Goal: Information Seeking & Learning: Learn about a topic

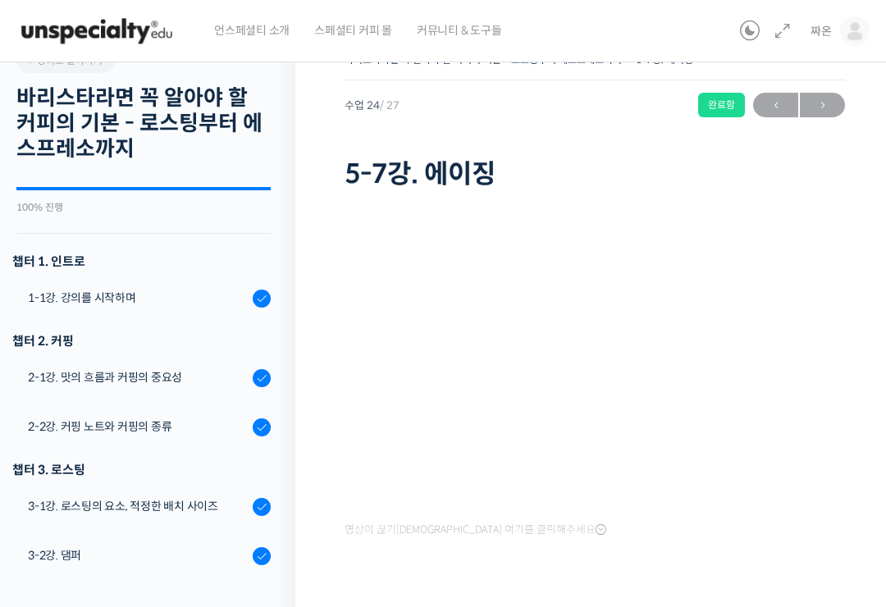
click at [866, 32] on img at bounding box center [855, 31] width 30 height 30
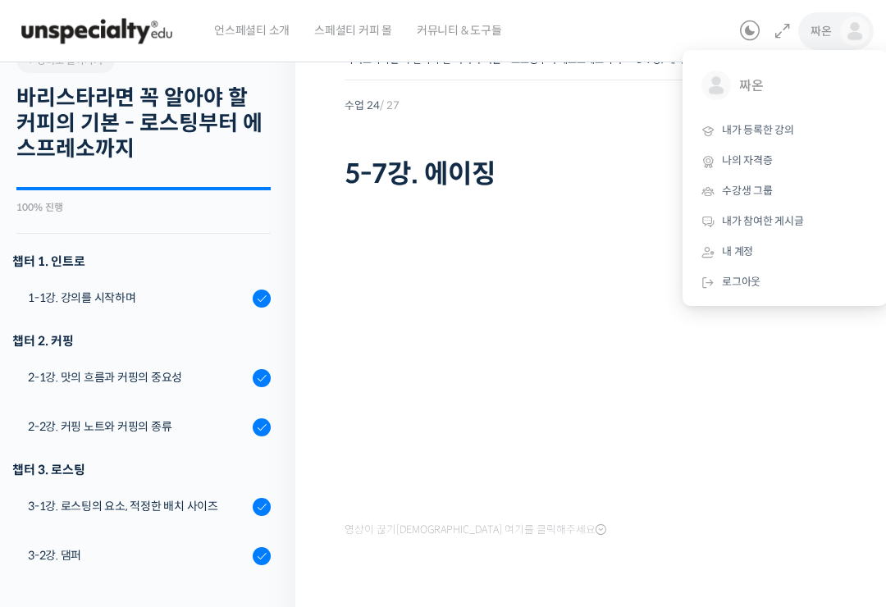
click at [766, 156] on span "나의 자격증" at bounding box center [747, 160] width 51 height 14
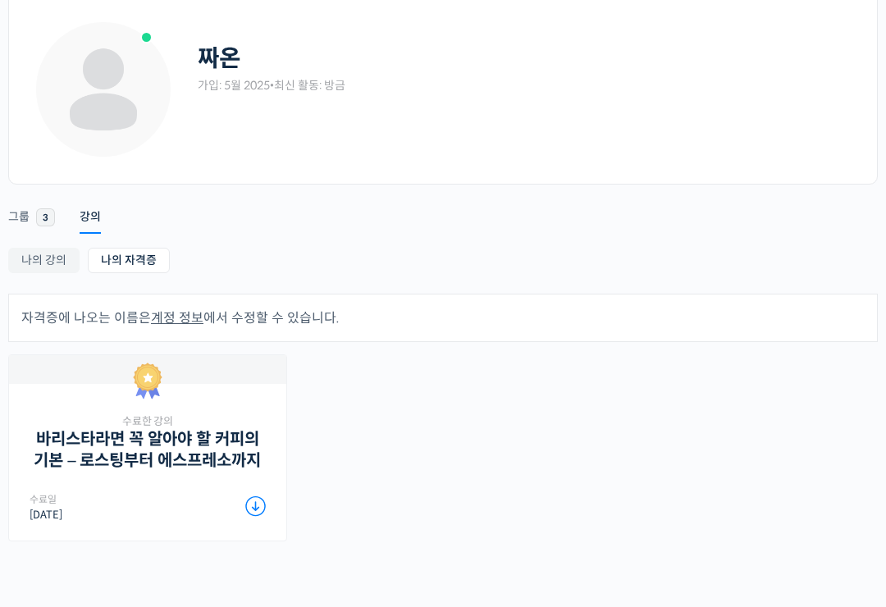
scroll to position [85, 0]
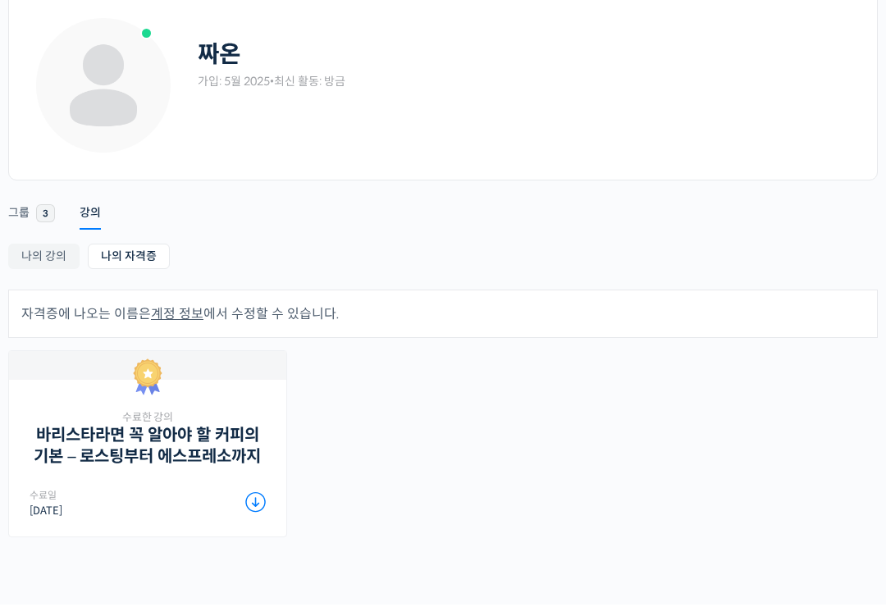
click at [62, 247] on link "나의 강의" at bounding box center [43, 256] width 71 height 25
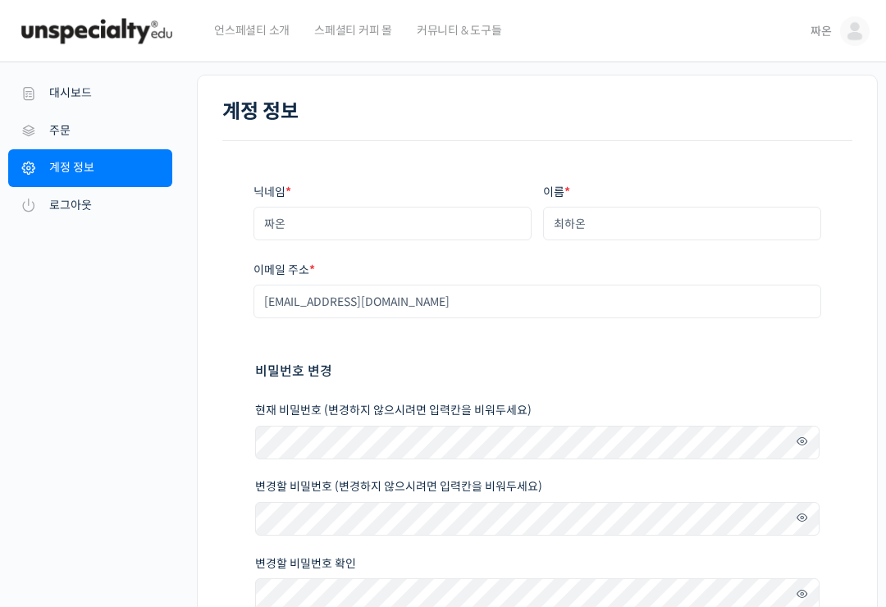
click at [135, 47] on img at bounding box center [96, 31] width 161 height 49
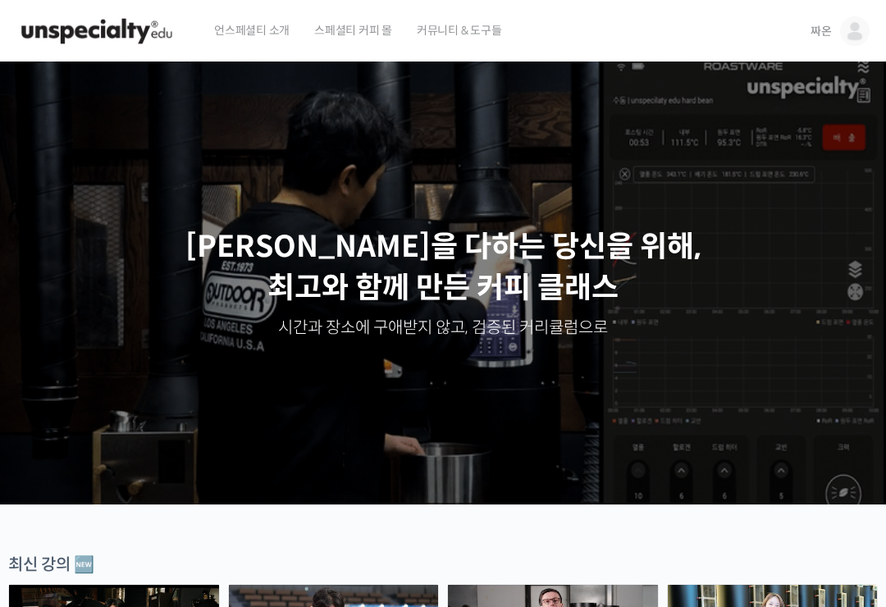
click at [848, 28] on img at bounding box center [855, 31] width 30 height 30
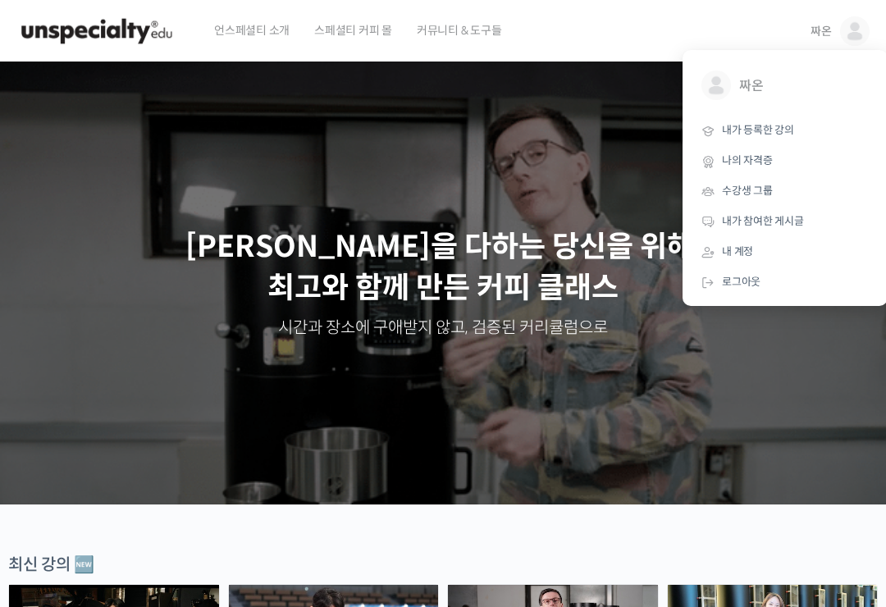
click at [789, 134] on span "내가 등록한 강의" at bounding box center [758, 130] width 72 height 14
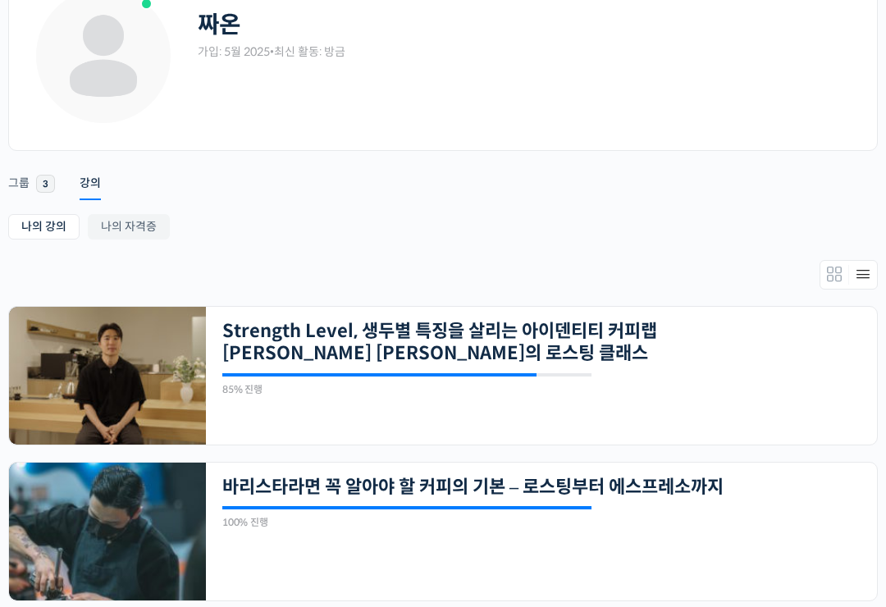
scroll to position [158, 0]
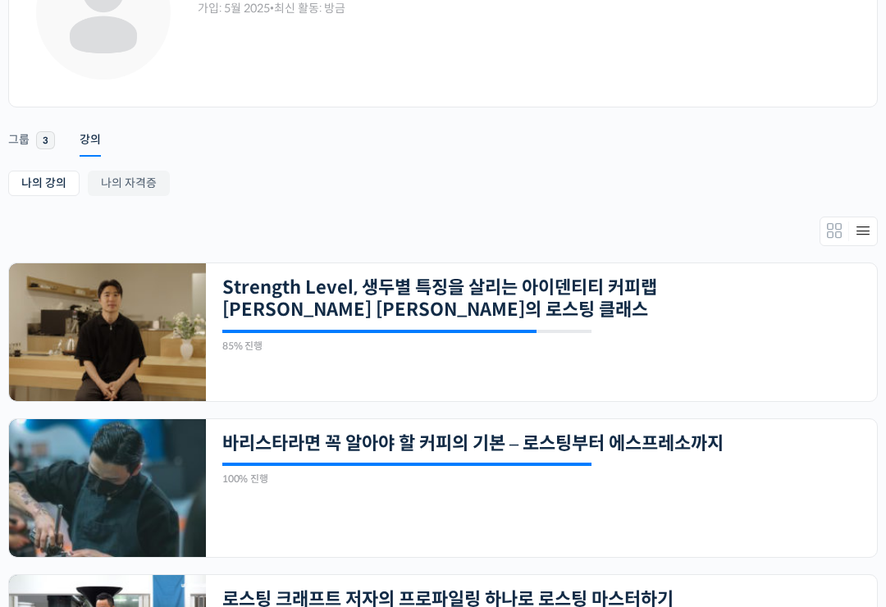
click at [267, 313] on link "Strength Level, 생두별 특징을 살리는 아이덴티티 커피랩 윤원균 대표의 로스팅 클래스" at bounding box center [477, 298] width 510 height 45
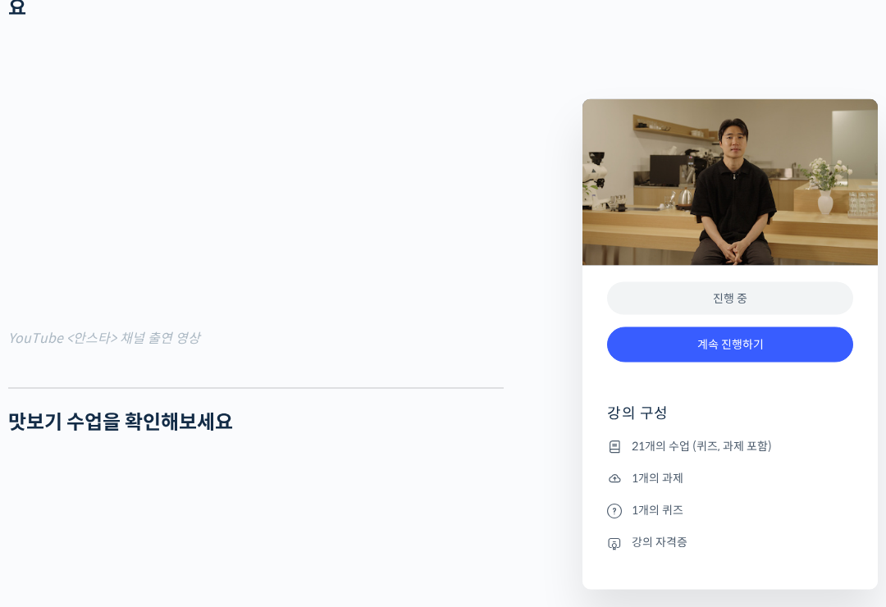
scroll to position [1397, 0]
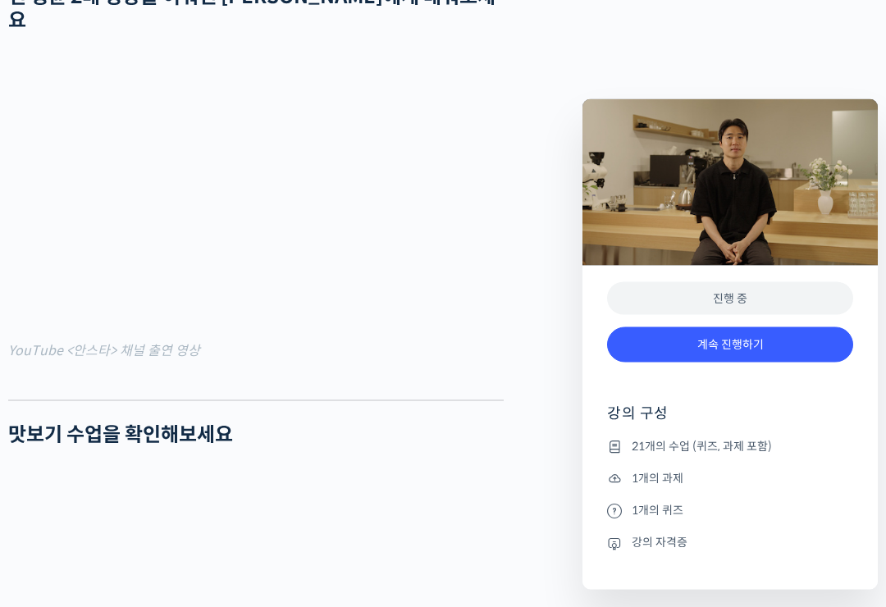
click at [681, 347] on link "계속 진행하기" at bounding box center [730, 344] width 246 height 35
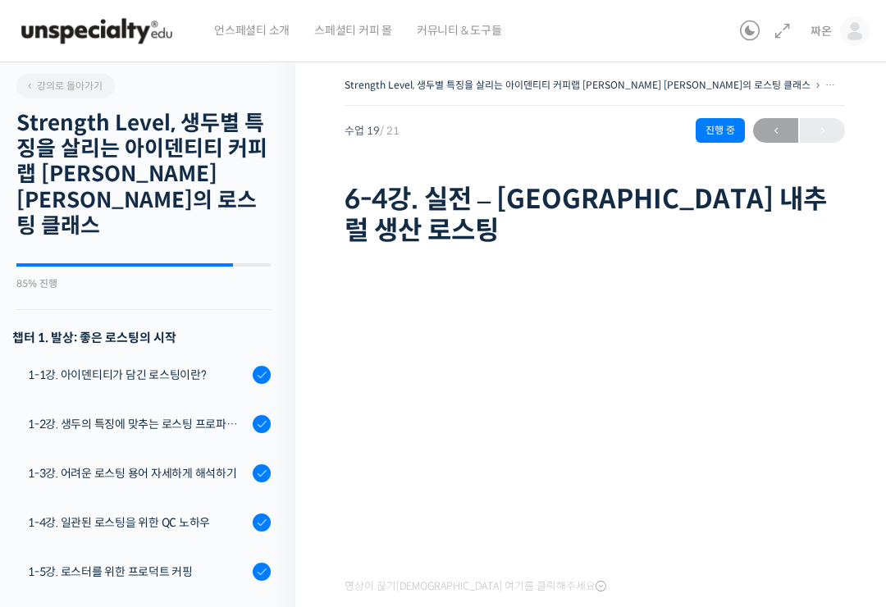
click at [162, 366] on div "1-1강. 아이덴티티가 담긴 로스팅이란?" at bounding box center [138, 375] width 220 height 18
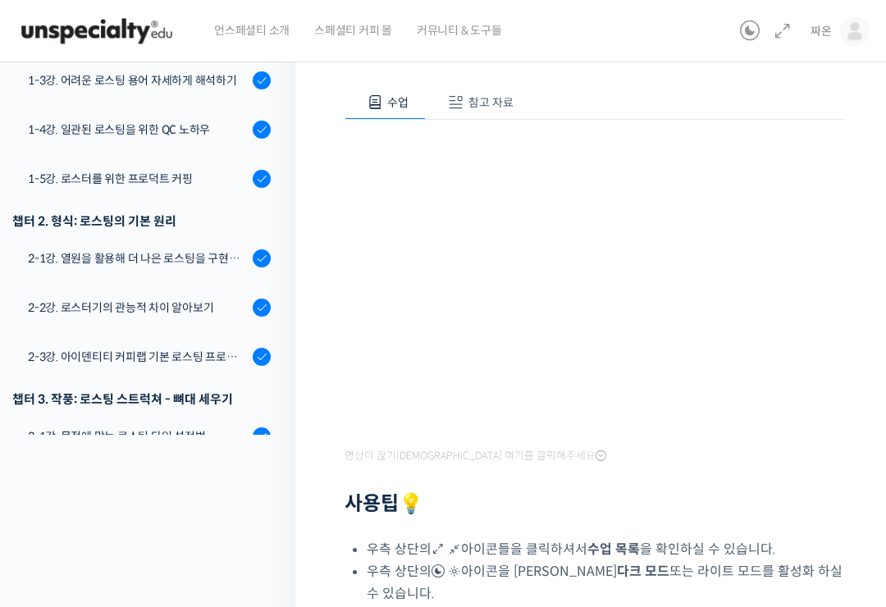
scroll to position [162, 0]
